Goal: Contribute content: Contribute content

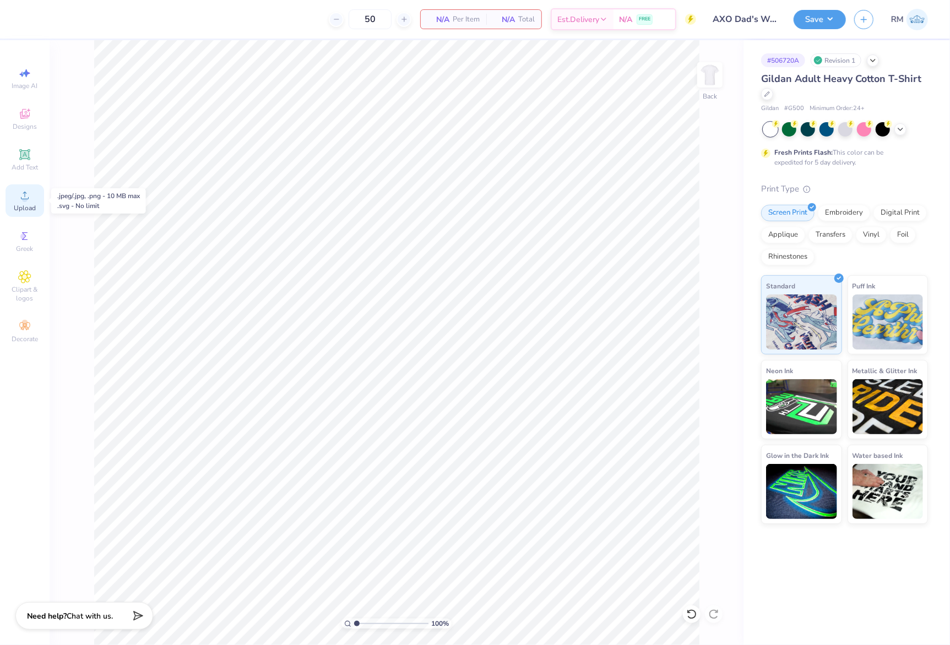
click at [29, 193] on icon at bounding box center [24, 195] width 13 height 13
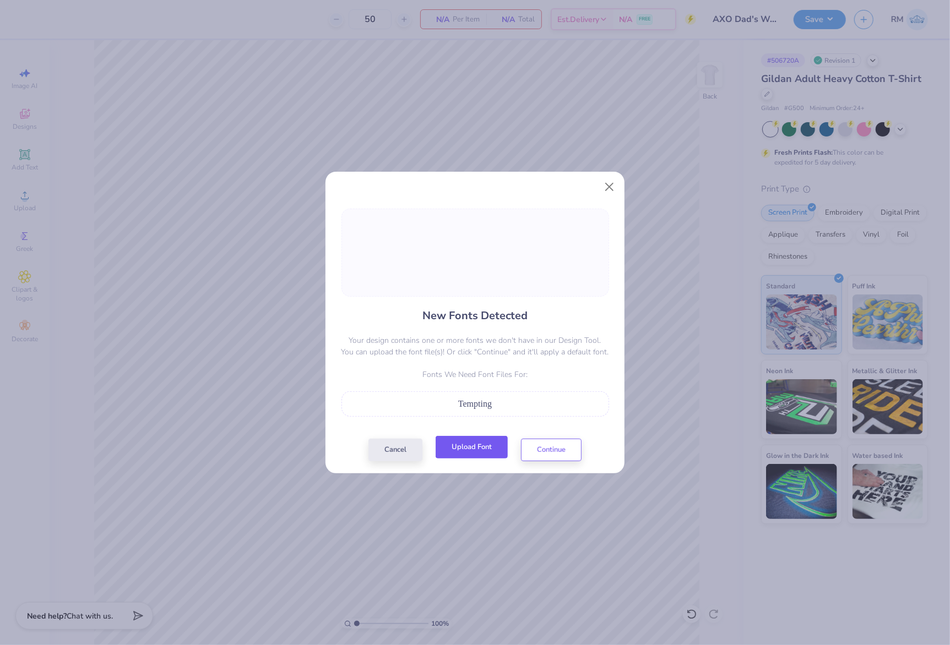
click at [465, 452] on button "Upload Font" at bounding box center [471, 447] width 72 height 23
click at [547, 450] on button "Continue" at bounding box center [551, 447] width 61 height 23
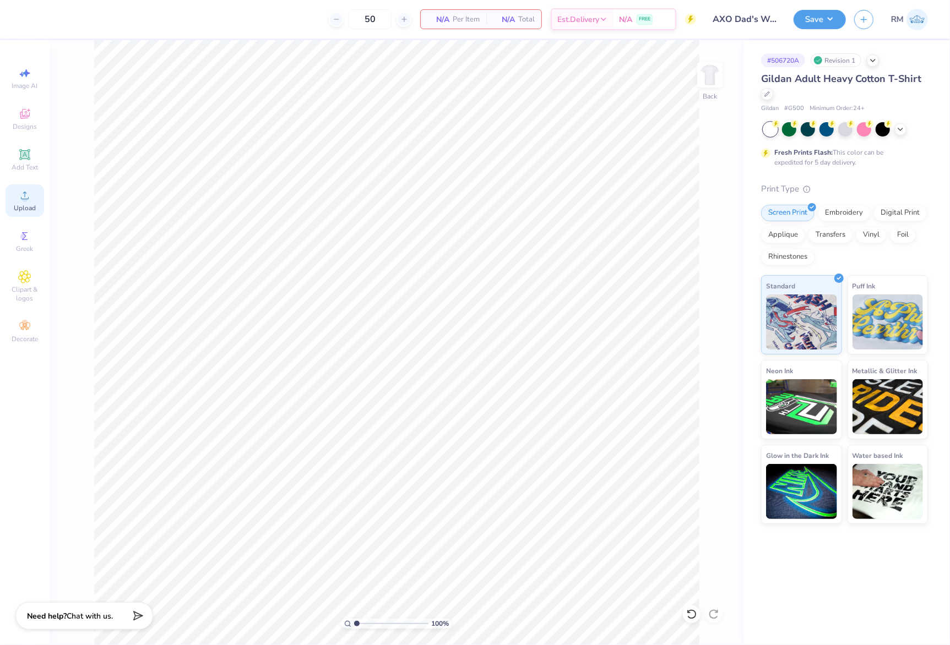
click at [17, 196] on div "Upload" at bounding box center [25, 200] width 39 height 32
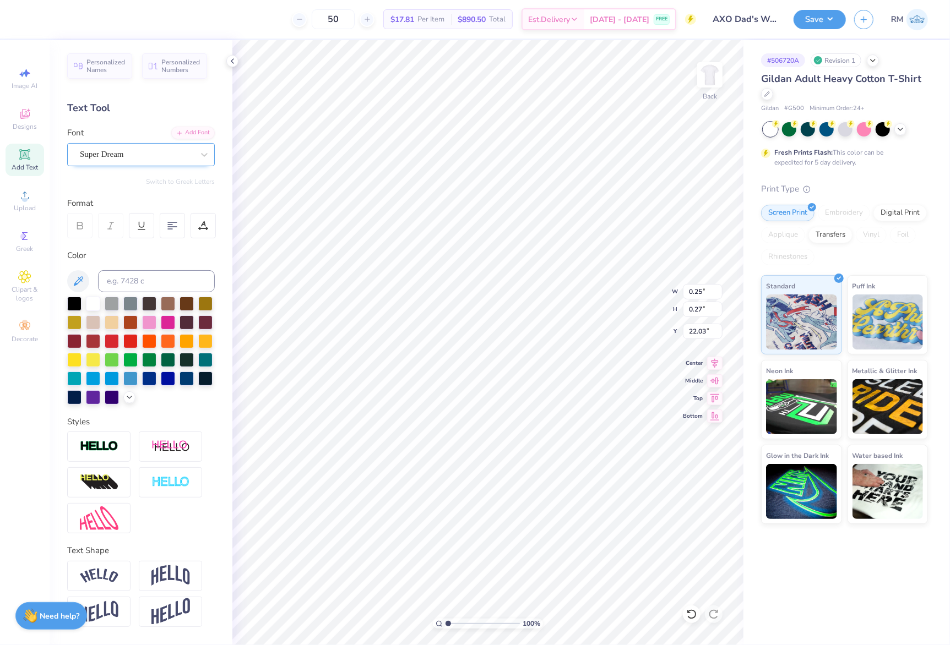
click at [159, 162] on div "Super Dream" at bounding box center [137, 154] width 116 height 17
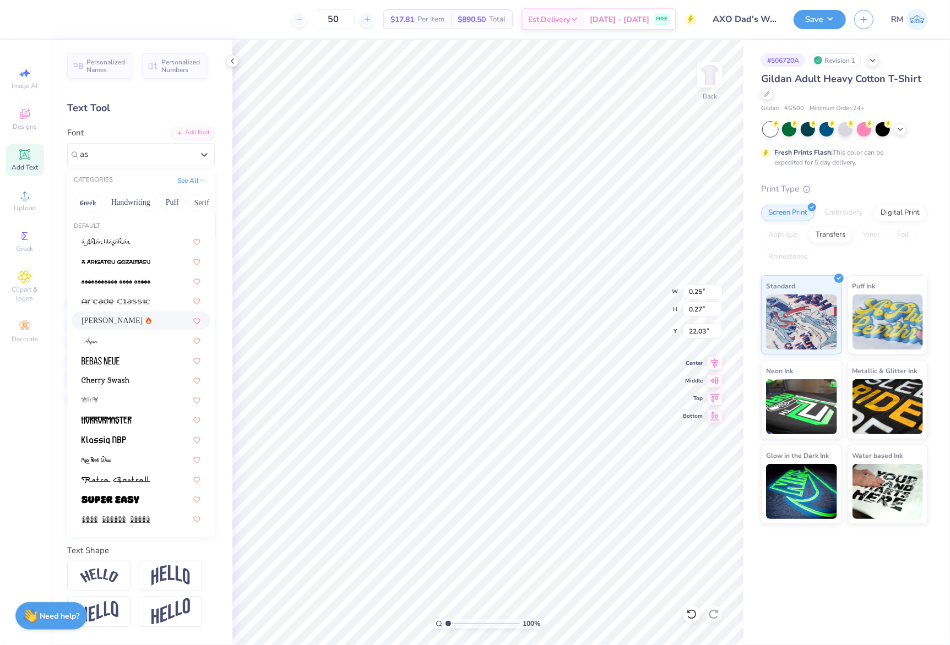
click at [132, 318] on div "[PERSON_NAME]" at bounding box center [140, 321] width 119 height 12
type input "as"
type input "8.03"
type input "0.46"
type input "22.01"
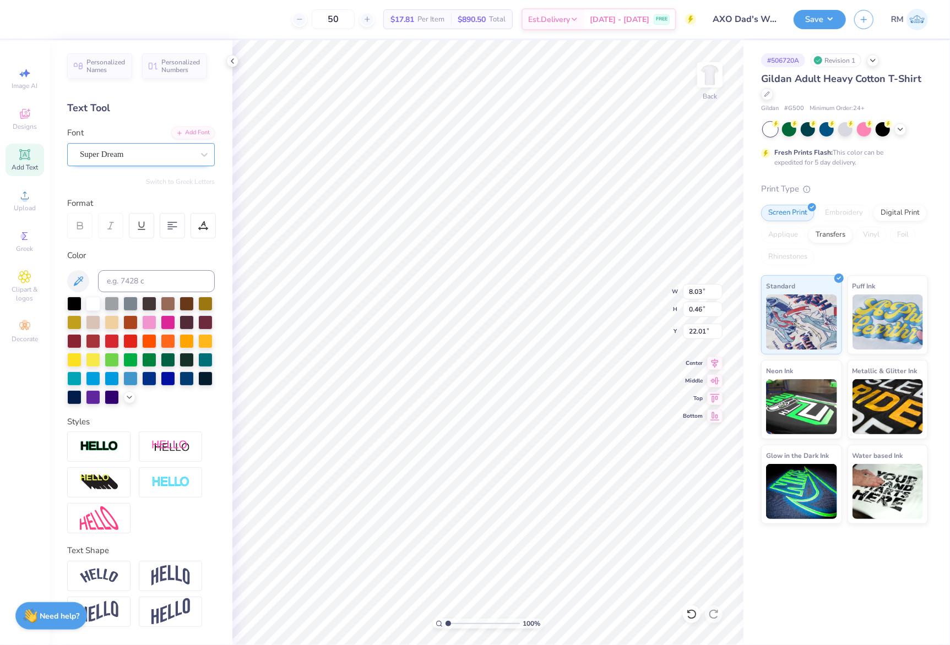
click at [124, 152] on div "Super Dream" at bounding box center [137, 154] width 116 height 17
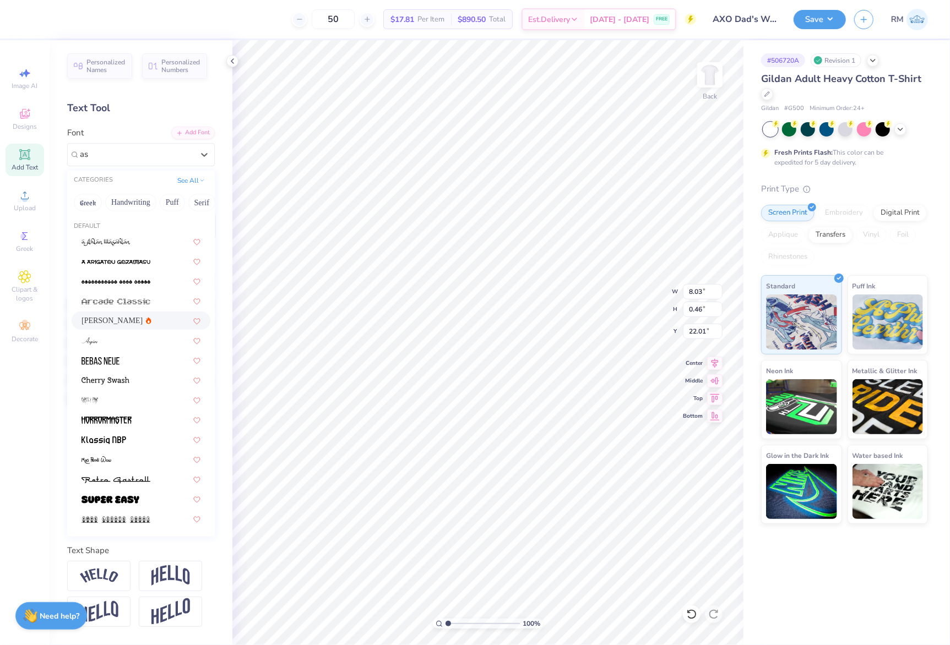
click at [149, 317] on div "[PERSON_NAME]" at bounding box center [140, 321] width 119 height 12
type input "as"
type input "8.15"
type input "0.43"
type input "22.08"
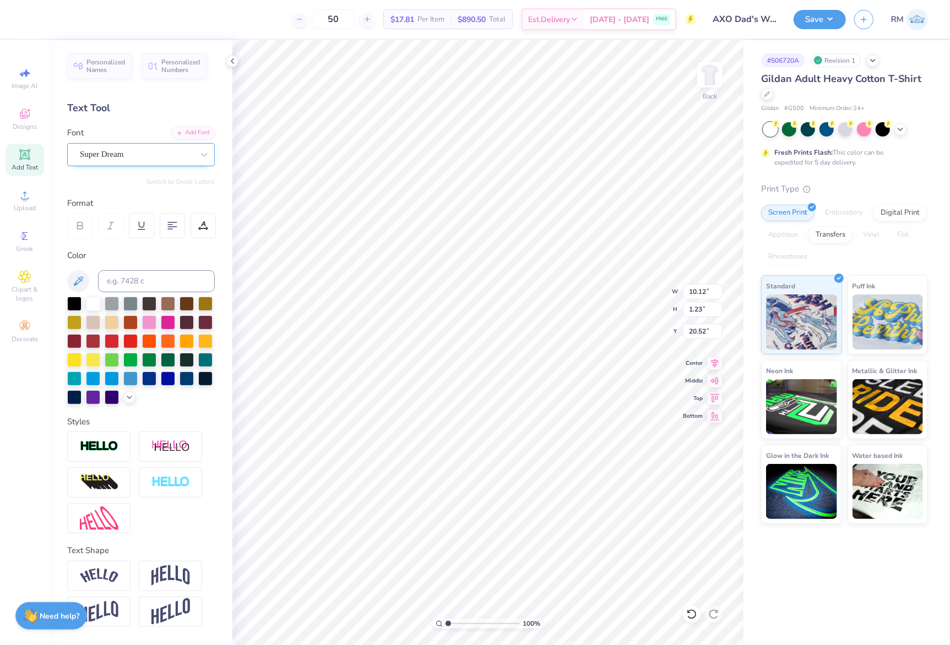
click at [161, 157] on div "Super Dream" at bounding box center [137, 154] width 116 height 17
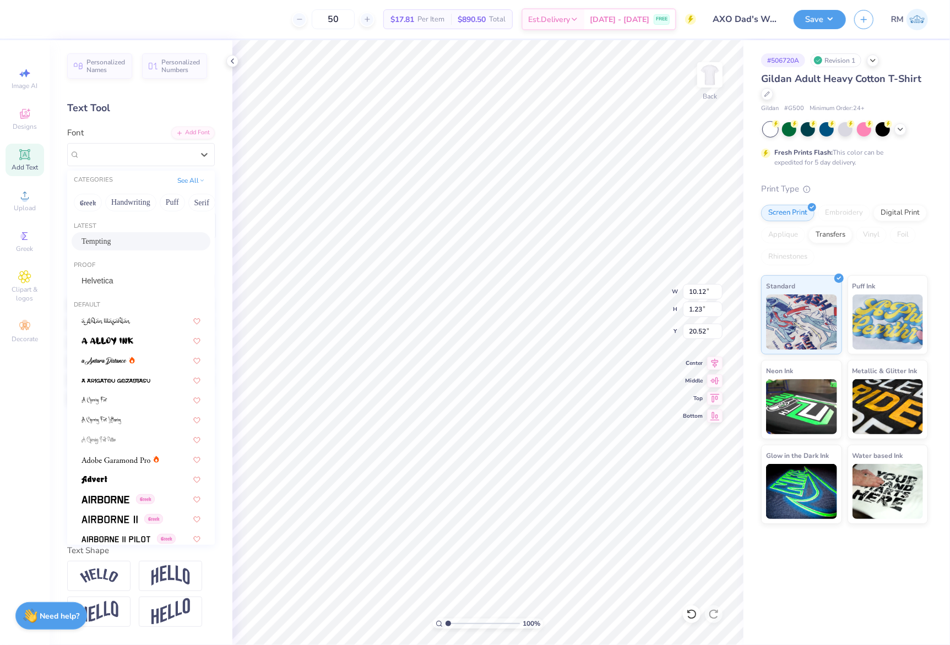
click at [123, 245] on div "Tempting" at bounding box center [140, 242] width 119 height 12
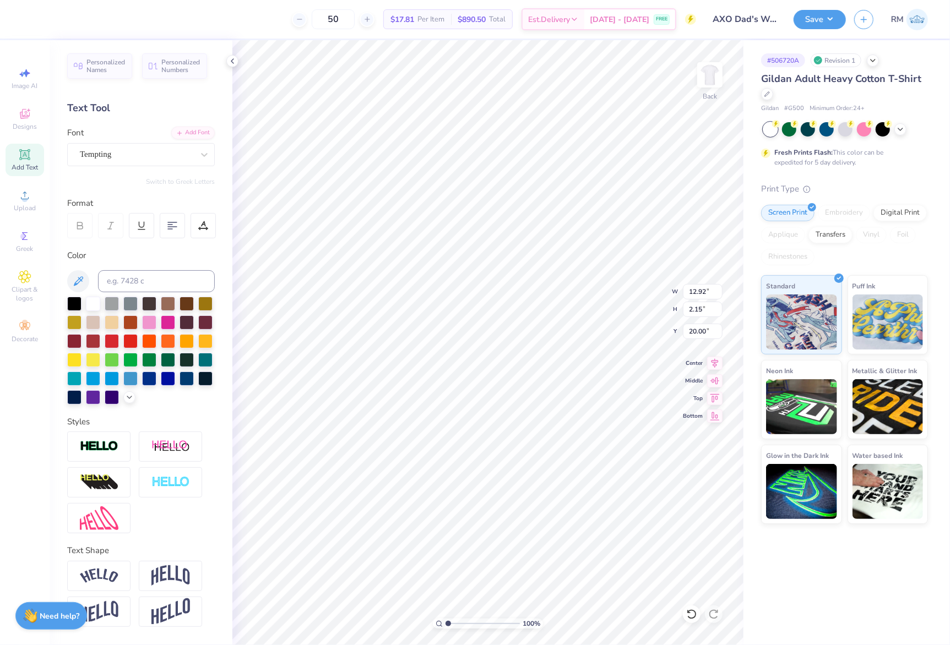
type input "12.92"
type input "2.15"
type input "20.00"
click at [720, 361] on icon at bounding box center [714, 361] width 15 height 13
click at [477, 623] on input "range" at bounding box center [482, 624] width 74 height 10
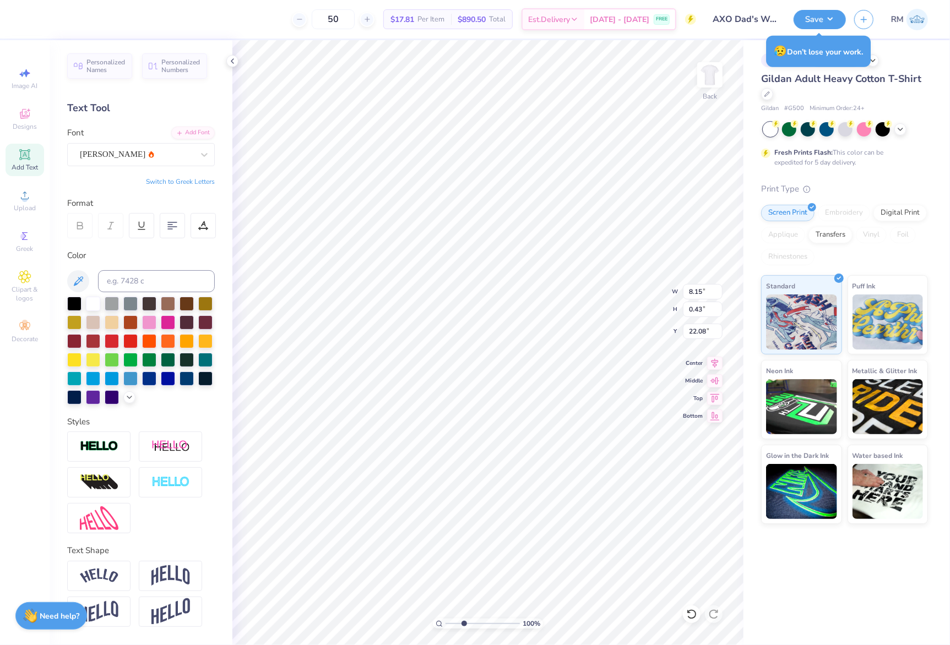
click at [463, 624] on input "range" at bounding box center [482, 624] width 74 height 10
click at [444, 624] on div "100 %" at bounding box center [488, 624] width 110 height 10
drag, startPoint x: 462, startPoint y: 624, endPoint x: 390, endPoint y: 619, distance: 72.8
type input "1"
click at [445, 619] on input "range" at bounding box center [482, 624] width 74 height 10
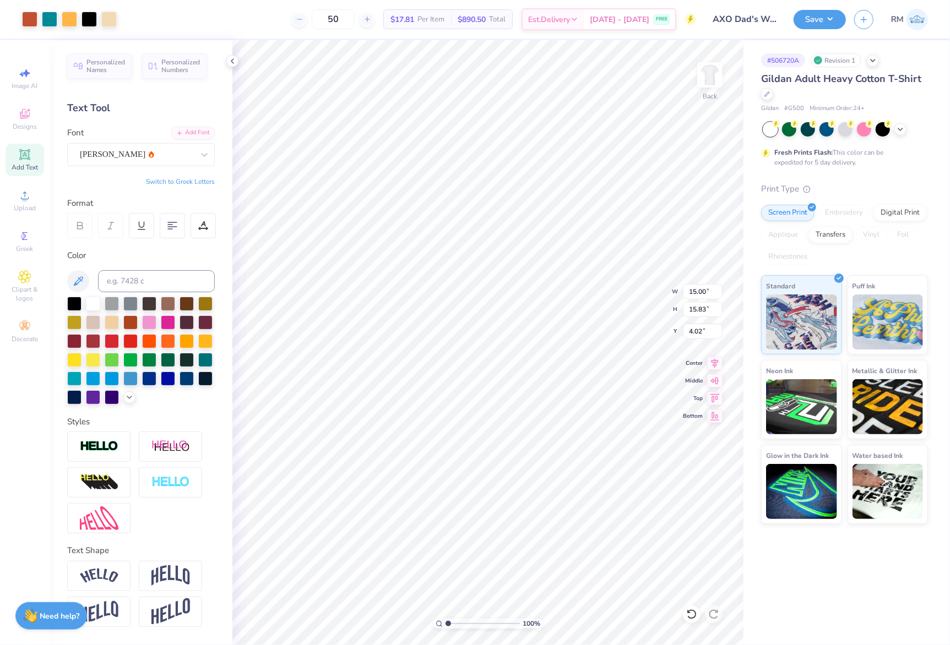
type input "18.49"
click at [694, 294] on input "15.00" at bounding box center [703, 291] width 40 height 15
click at [696, 335] on input "4.02" at bounding box center [703, 331] width 40 height 15
type input "12.00"
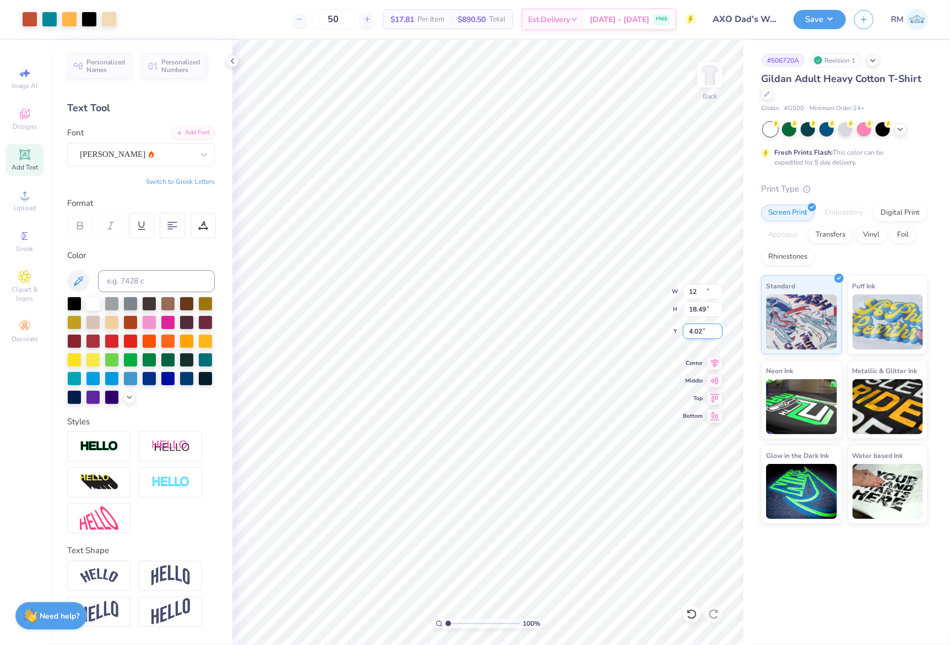
type input "14.79"
click at [696, 335] on input "5.87" at bounding box center [703, 331] width 40 height 15
type input "3.00"
click at [822, 20] on button "Save" at bounding box center [819, 17] width 52 height 19
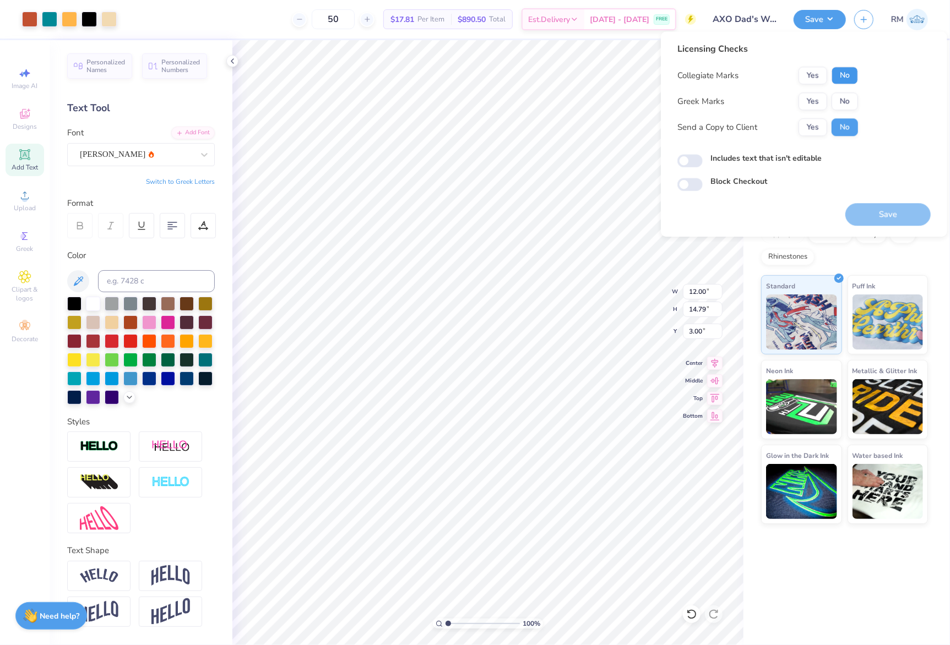
click at [848, 78] on button "No" at bounding box center [844, 76] width 26 height 18
click at [809, 105] on button "Yes" at bounding box center [812, 101] width 29 height 18
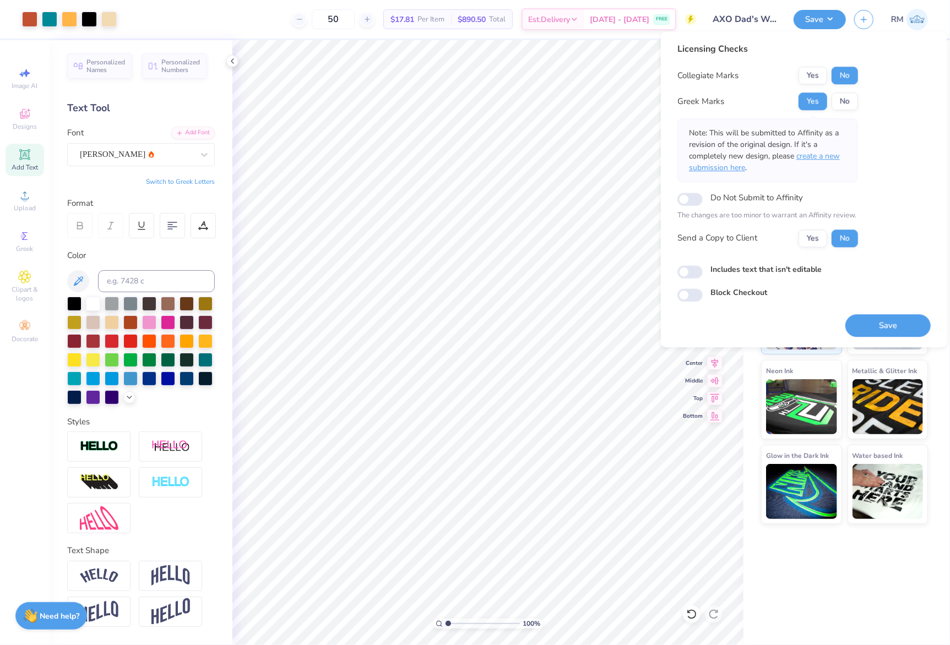
click at [815, 155] on span "create a new submission here" at bounding box center [764, 162] width 151 height 22
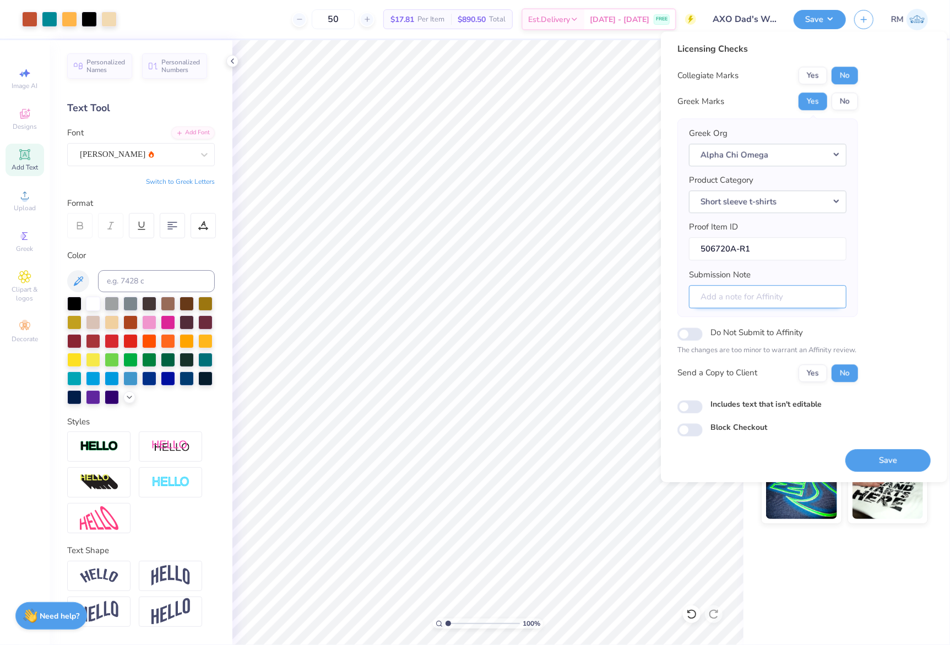
click at [768, 306] on input "Submission Note" at bounding box center [767, 297] width 157 height 24
click at [648, 299] on body "Art colors 50 $17.81 Per Item $890.50 Total Est. Delivery [DATE] - [DATE] FREE …" at bounding box center [475, 322] width 950 height 645
click at [655, 304] on body "Art colors 50 $17.81 Per Item $890.50 Total Est. Delivery [DATE] - [DATE] FREE …" at bounding box center [475, 322] width 950 height 645
drag, startPoint x: 775, startPoint y: 293, endPoint x: 690, endPoint y: 299, distance: 85.0
click at [690, 299] on input "dad' weekendd" at bounding box center [767, 297] width 157 height 24
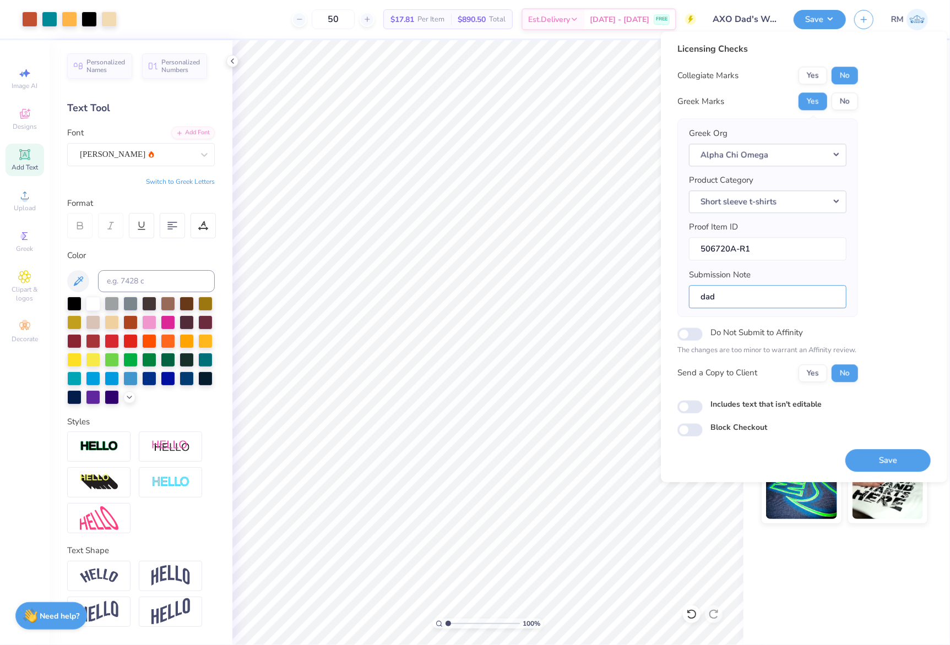
type input "dad's weekend"
click at [815, 371] on button "Yes" at bounding box center [812, 373] width 29 height 18
click at [874, 459] on button "Save" at bounding box center [887, 460] width 85 height 23
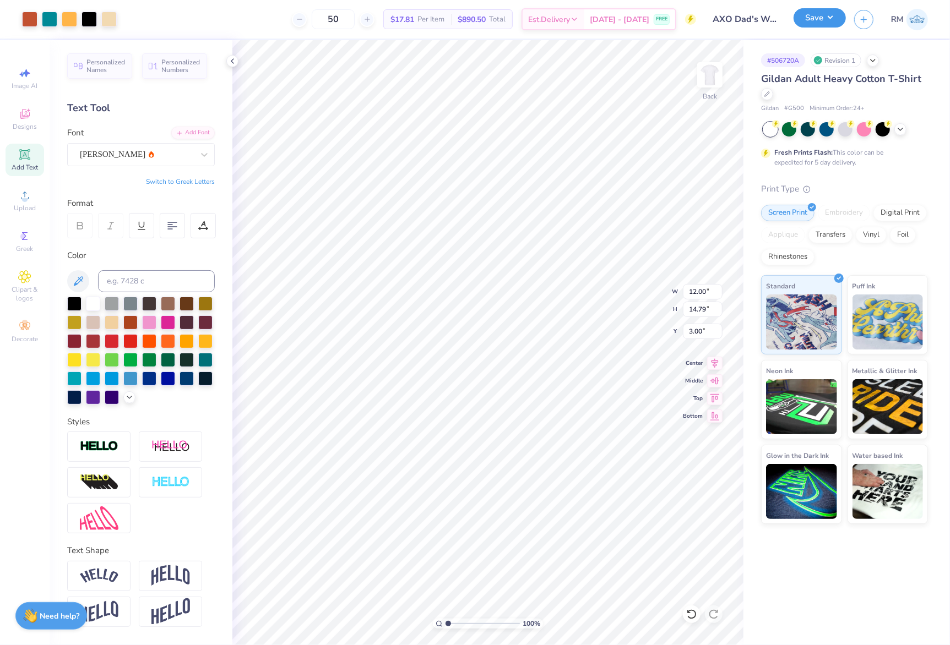
click at [822, 24] on button "Save" at bounding box center [819, 17] width 52 height 19
